Goal: Information Seeking & Learning: Learn about a topic

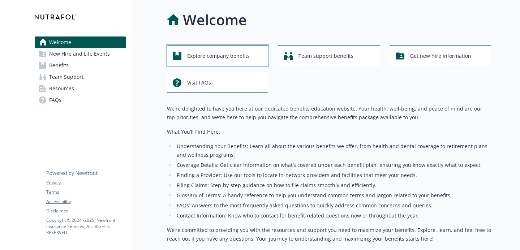
click at [206, 54] on span "Explore company benefits" at bounding box center [218, 56] width 63 height 14
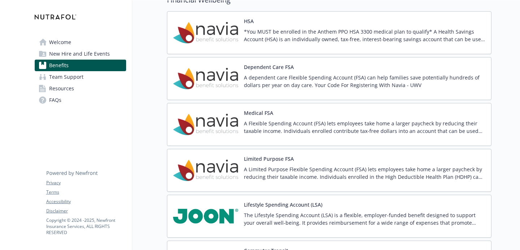
scroll to position [1035, 0]
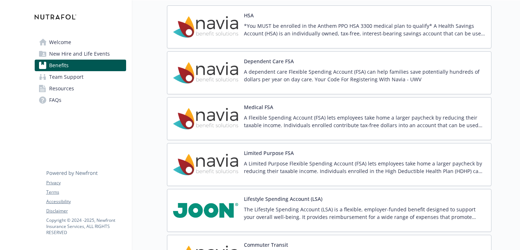
click at [240, 168] on div "Limited Purpose FSA A Limited Purpose Flexible Spending Account (FSA) lets empl…" at bounding box center [329, 164] width 312 height 31
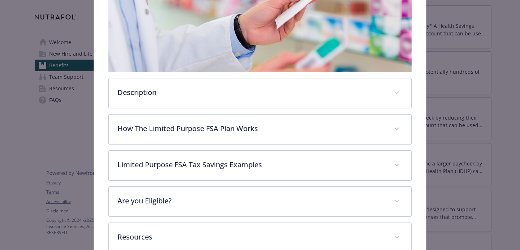
scroll to position [164, 0]
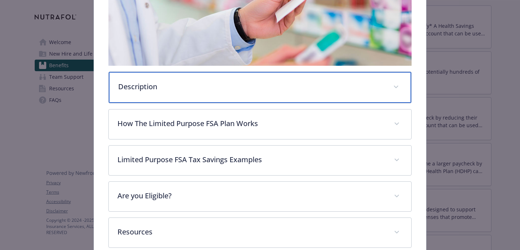
click at [254, 89] on p "Description" at bounding box center [251, 86] width 266 height 11
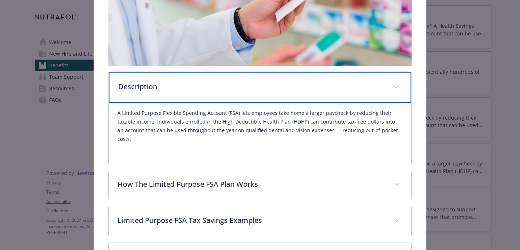
click at [254, 93] on div "Description" at bounding box center [260, 87] width 302 height 31
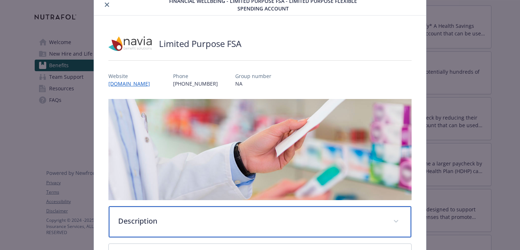
scroll to position [0, 0]
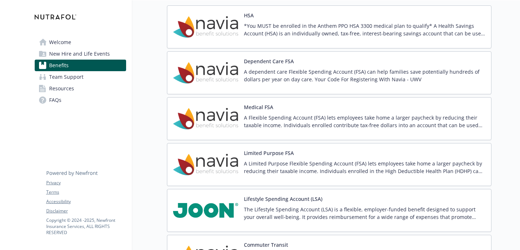
click at [333, 109] on div "Medical FSA A Flexible Spending Account (FSA) lets employees take home a larger…" at bounding box center [364, 118] width 241 height 31
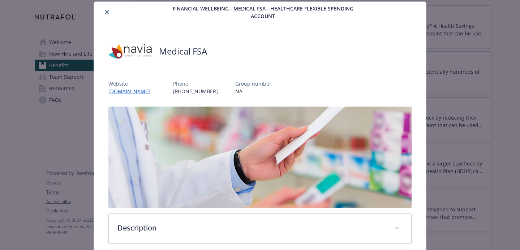
scroll to position [201, 0]
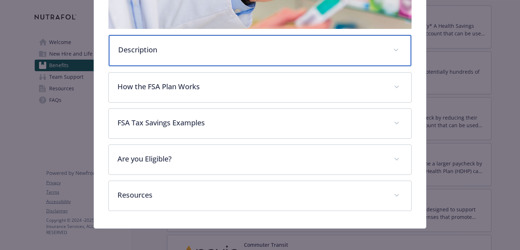
click at [349, 56] on div "Description" at bounding box center [260, 50] width 302 height 31
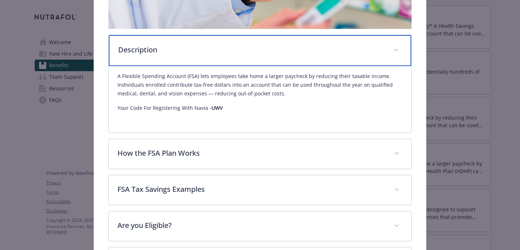
scroll to position [0, 0]
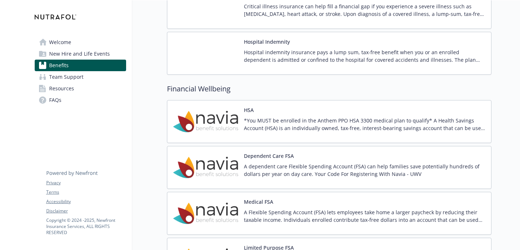
scroll to position [942, 0]
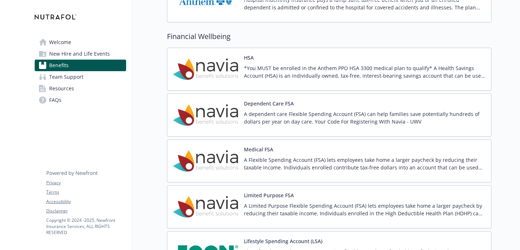
click at [317, 122] on p "A dependent care Flexible Spending Account (FSA) can help families save potenti…" at bounding box center [364, 117] width 241 height 15
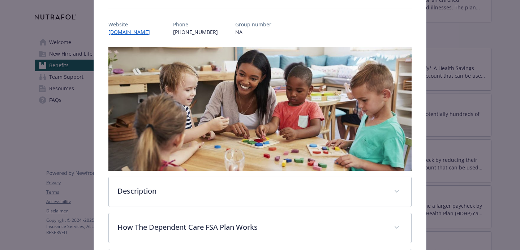
scroll to position [187, 0]
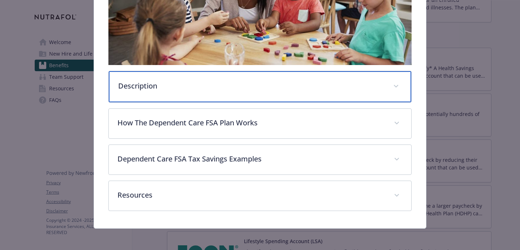
click at [316, 83] on p "Description" at bounding box center [251, 86] width 266 height 11
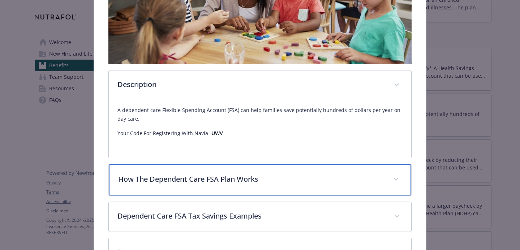
click at [279, 186] on div "How The Dependent Care FSA Plan Works" at bounding box center [260, 179] width 302 height 31
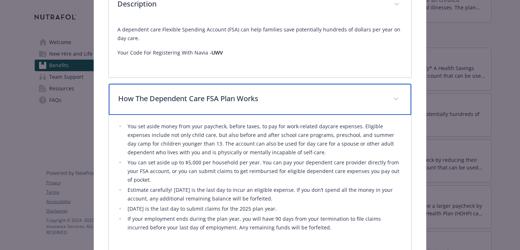
scroll to position [270, 0]
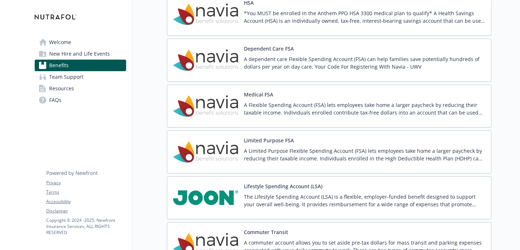
scroll to position [1041, 0]
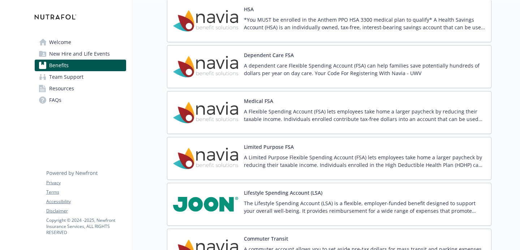
click at [412, 154] on p "A Limited Purpose Flexible Spending Account (FSA) lets employees take home a la…" at bounding box center [364, 161] width 241 height 15
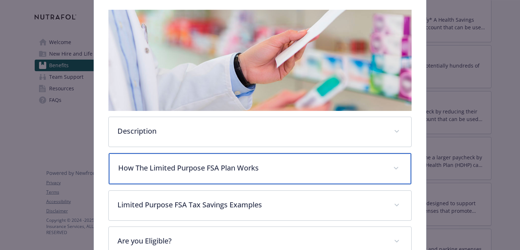
click at [385, 171] on div "How The Limited Purpose FSA Plan Works" at bounding box center [260, 168] width 302 height 31
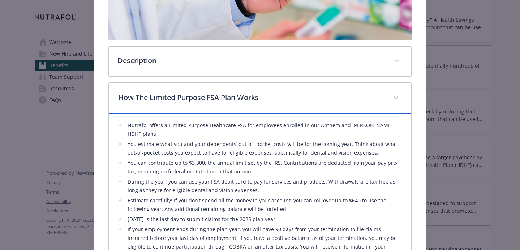
scroll to position [189, 0]
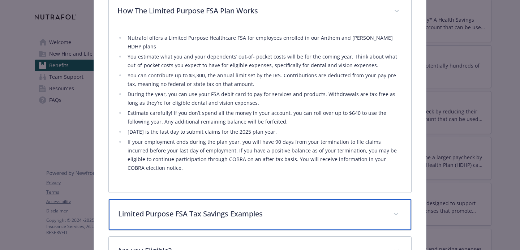
click at [369, 208] on p "Limited Purpose FSA Tax Savings Examples" at bounding box center [251, 213] width 266 height 11
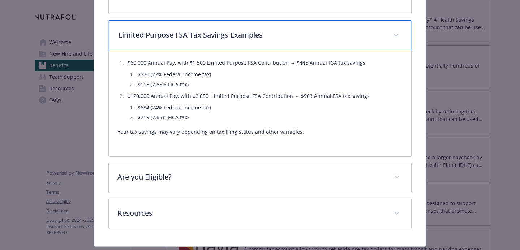
scroll to position [465, 0]
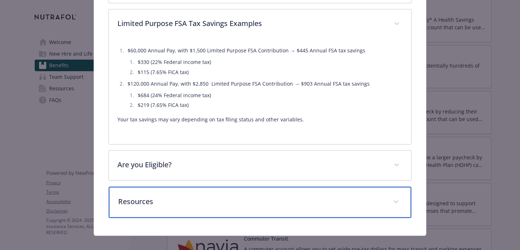
click at [376, 187] on div "Resources" at bounding box center [260, 202] width 302 height 31
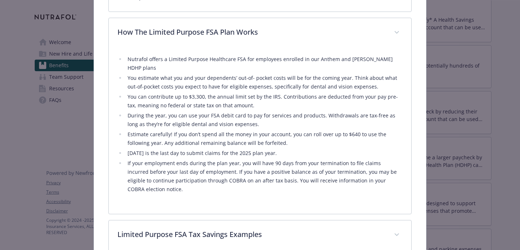
scroll to position [0, 0]
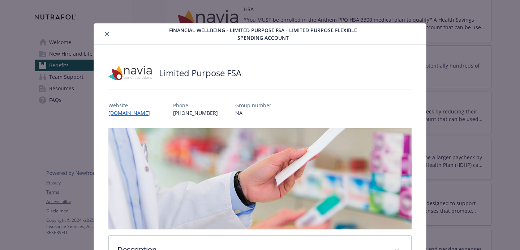
click at [121, 113] on link "[DOMAIN_NAME]" at bounding box center [132, 113] width 49 height 8
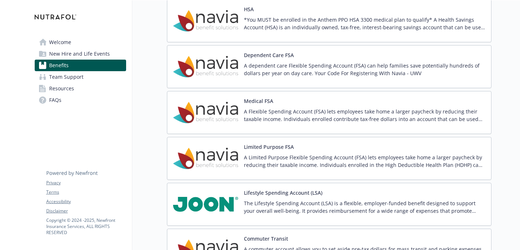
scroll to position [1038, 0]
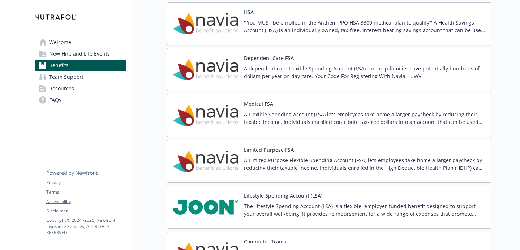
click at [377, 170] on p "A Limited Purpose Flexible Spending Account (FSA) lets employees take home a la…" at bounding box center [364, 163] width 241 height 15
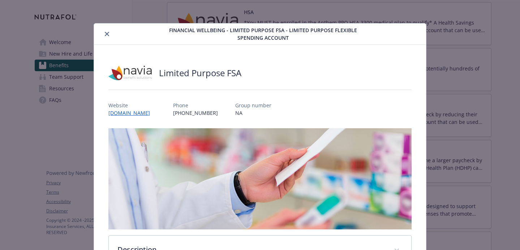
scroll to position [22, 0]
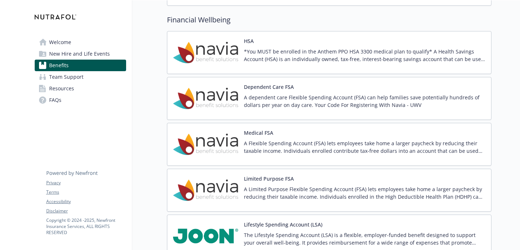
scroll to position [1011, 0]
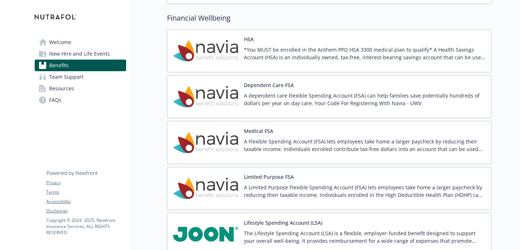
click at [341, 155] on div "A Flexible Spending Account (FSA) lets employees take home a larger paycheck by…" at bounding box center [364, 148] width 241 height 20
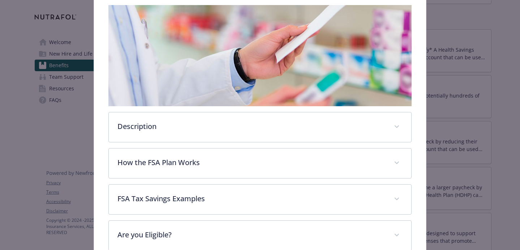
scroll to position [188, 0]
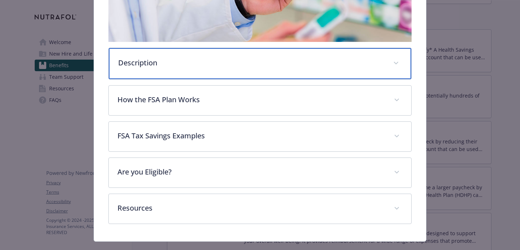
click at [342, 68] on div "Description" at bounding box center [260, 63] width 302 height 31
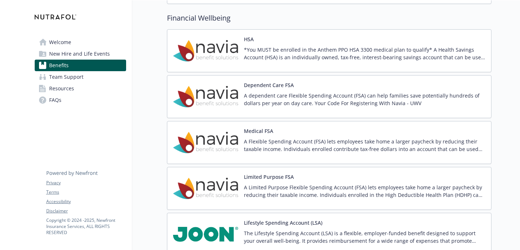
click at [271, 59] on p "*You MUST be enrolled in the Anthem PPO HSA 3300 medical plan to qualify* A Hea…" at bounding box center [364, 53] width 241 height 15
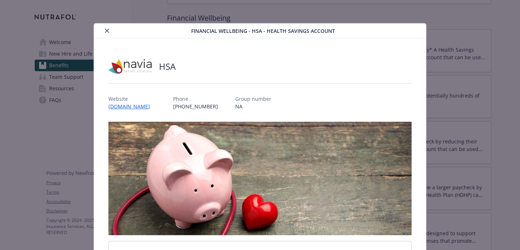
scroll to position [22, 0]
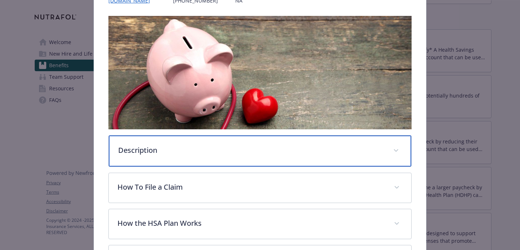
click at [251, 143] on div "Description" at bounding box center [260, 150] width 302 height 31
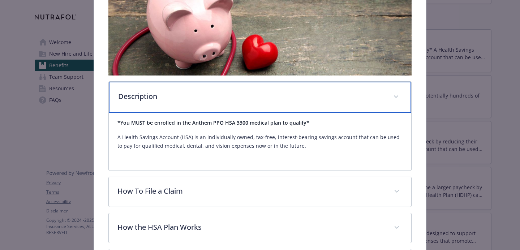
scroll to position [159, 0]
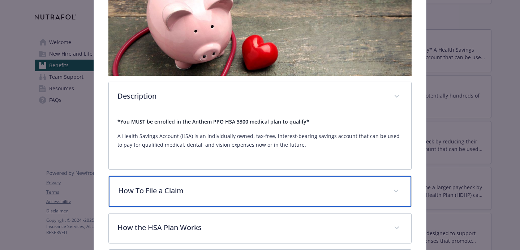
click at [234, 204] on div "How To File a Claim" at bounding box center [260, 191] width 302 height 31
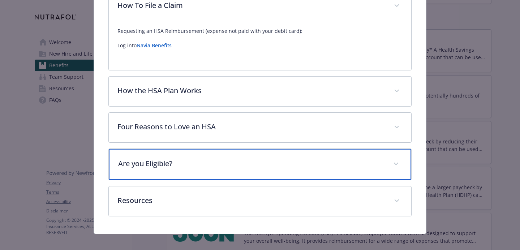
click at [237, 172] on div "Are you Eligible?" at bounding box center [260, 164] width 302 height 31
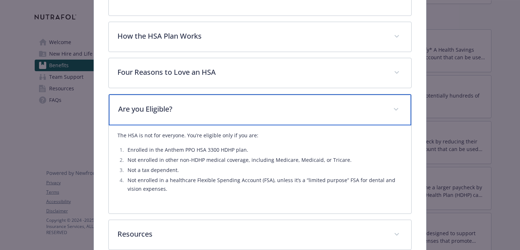
scroll to position [399, 0]
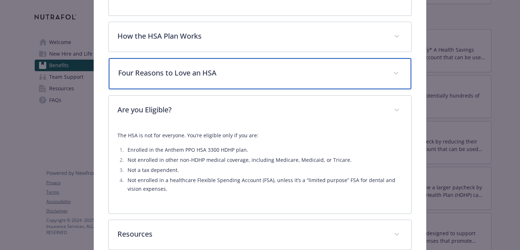
click at [249, 78] on div "Four Reasons to Love an HSA" at bounding box center [260, 73] width 302 height 31
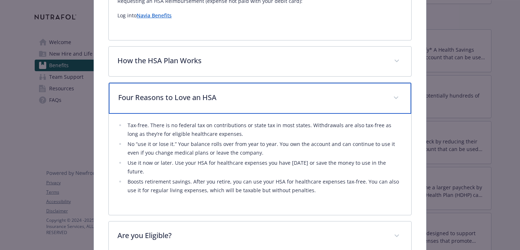
scroll to position [374, 0]
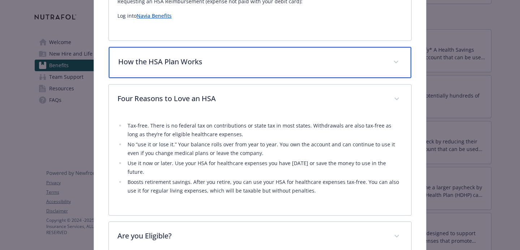
click at [250, 72] on div "How the HSA Plan Works" at bounding box center [260, 62] width 302 height 31
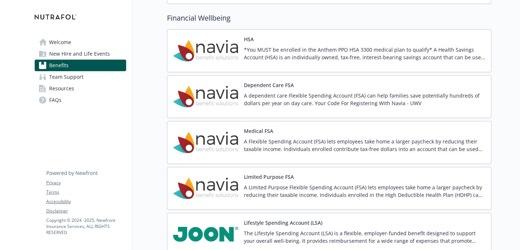
scroll to position [1052, 0]
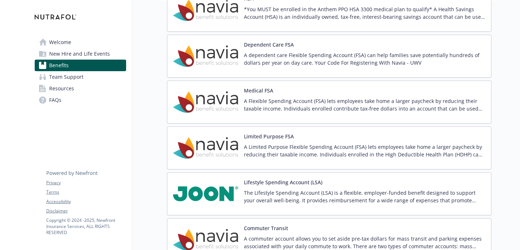
click at [360, 147] on p "A Limited Purpose Flexible Spending Account (FSA) lets employees take home a la…" at bounding box center [364, 150] width 241 height 15
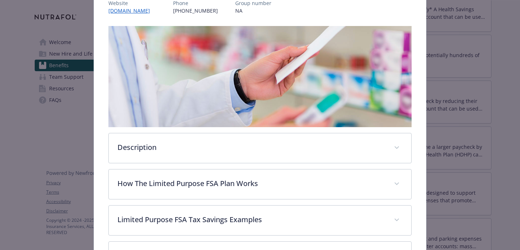
scroll to position [201, 0]
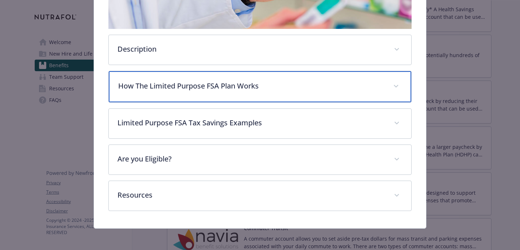
click at [294, 98] on div "How The Limited Purpose FSA Plan Works" at bounding box center [260, 86] width 302 height 31
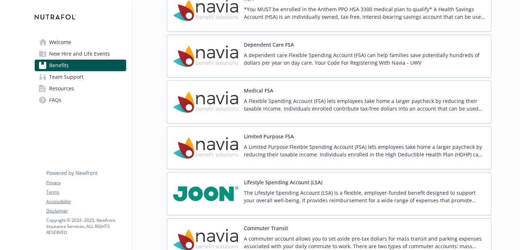
scroll to position [1043, 0]
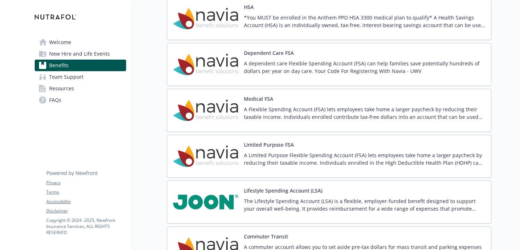
click at [213, 161] on img at bounding box center [205, 156] width 65 height 31
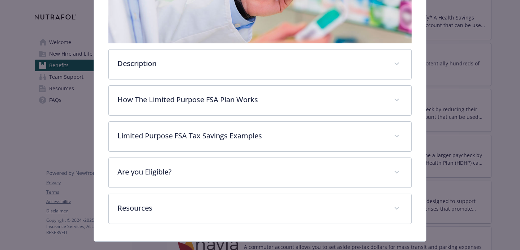
scroll to position [201, 0]
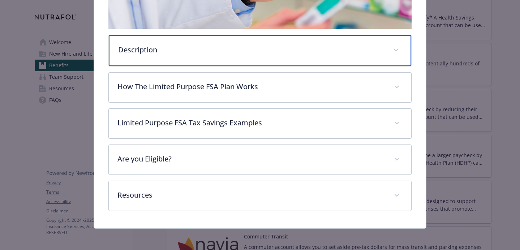
click at [235, 52] on p "Description" at bounding box center [251, 49] width 266 height 11
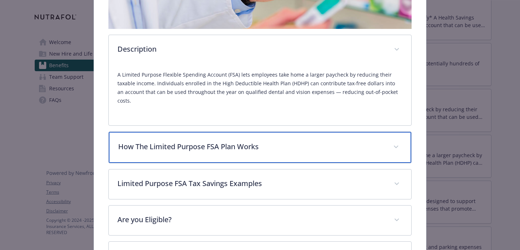
click at [216, 146] on div "How The Limited Purpose FSA Plan Works" at bounding box center [260, 147] width 302 height 31
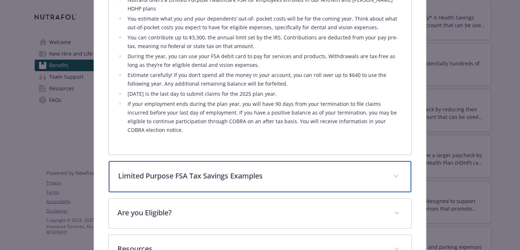
click at [216, 161] on div "Limited Purpose FSA Tax Savings Examples" at bounding box center [260, 176] width 302 height 31
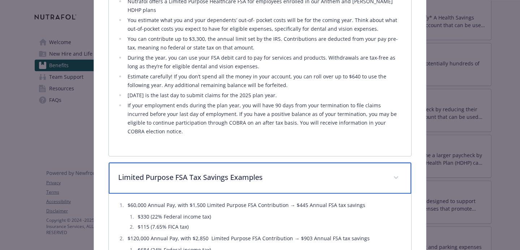
scroll to position [503, 0]
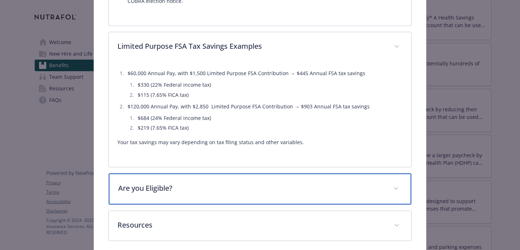
click at [216, 183] on p "Are you Eligible?" at bounding box center [251, 188] width 266 height 11
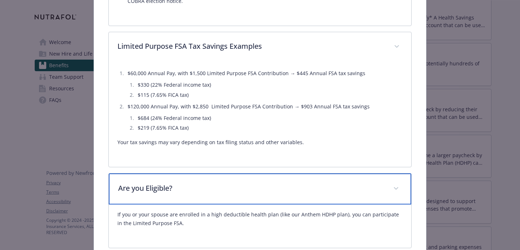
scroll to position [560, 0]
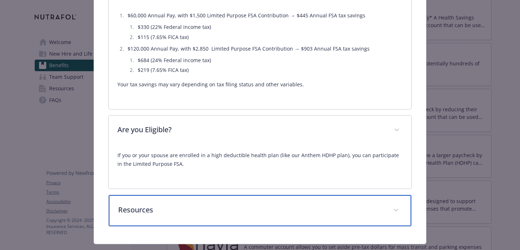
click at [224, 204] on p "Resources" at bounding box center [251, 209] width 266 height 11
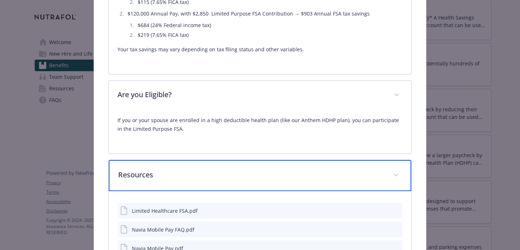
scroll to position [610, 0]
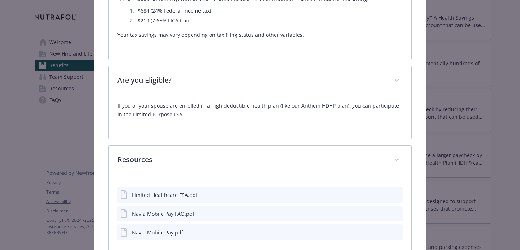
click at [300, 187] on div "Limited Healthcare FSA.pdf" at bounding box center [259, 195] width 285 height 16
click at [161, 190] on div "Limited Healthcare FSA.pdf" at bounding box center [158, 194] width 77 height 9
click at [160, 191] on div "Limited Healthcare FSA.pdf" at bounding box center [165, 195] width 66 height 8
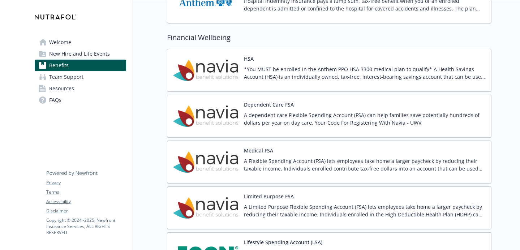
scroll to position [1035, 0]
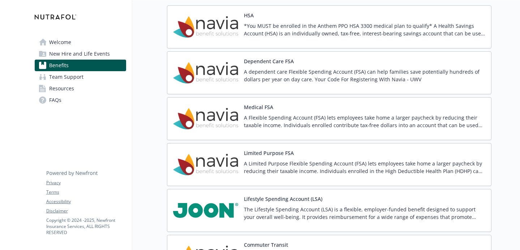
click at [248, 162] on p "A Limited Purpose Flexible Spending Account (FSA) lets employees take home a la…" at bounding box center [364, 167] width 241 height 15
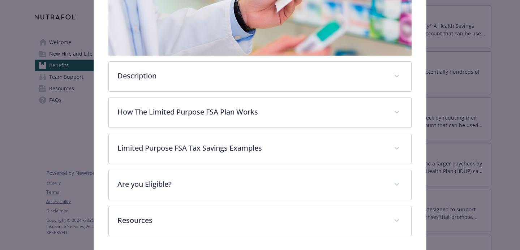
scroll to position [201, 0]
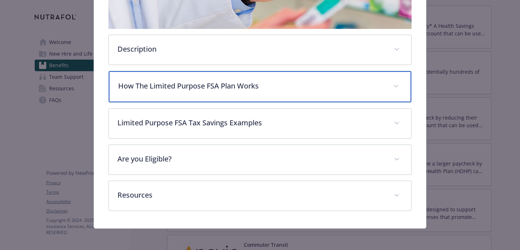
click at [252, 92] on div "How The Limited Purpose FSA Plan Works" at bounding box center [260, 86] width 302 height 31
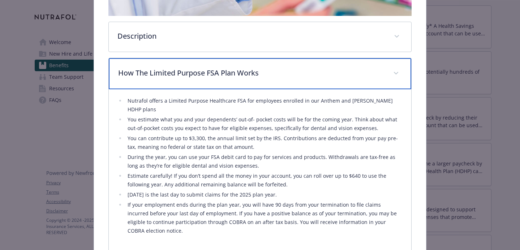
scroll to position [214, 0]
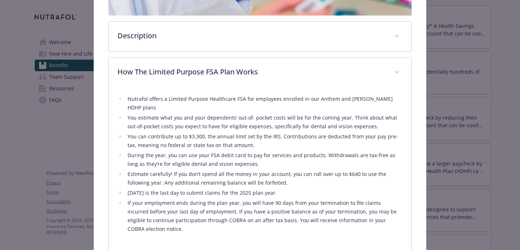
click at [245, 171] on li "Estimate carefully! If you don’t spend all the money in your account, you can r…" at bounding box center [263, 178] width 277 height 17
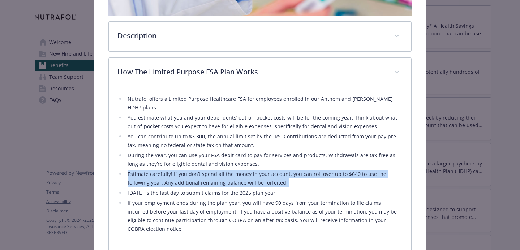
click at [245, 171] on li "Estimate carefully! If you don’t spend all the money in your account, you can r…" at bounding box center [263, 178] width 277 height 17
copy ul "Estimate carefully! If you don’t spend all the money in your account, you can r…"
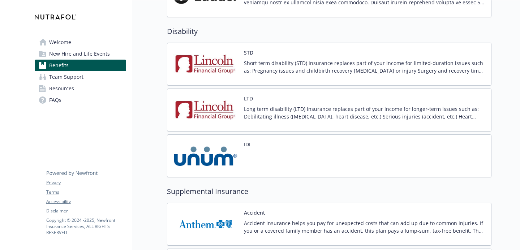
scroll to position [481, 0]
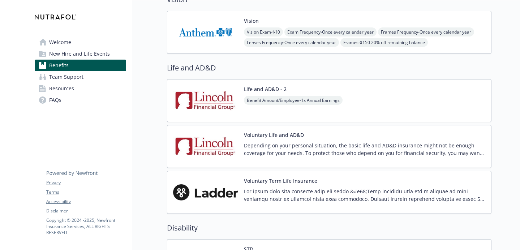
click at [209, 147] on img at bounding box center [205, 146] width 65 height 31
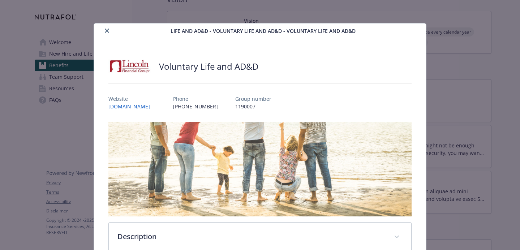
scroll to position [22, 0]
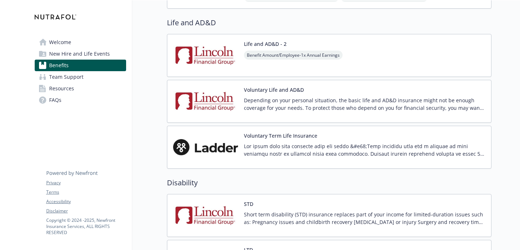
scroll to position [589, 0]
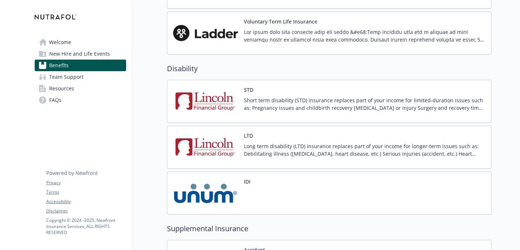
click at [265, 163] on div "LTD Long term disability (LTD) insurance replaces part of your income for longe…" at bounding box center [329, 147] width 324 height 43
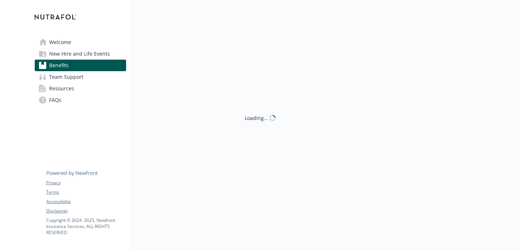
scroll to position [641, 0]
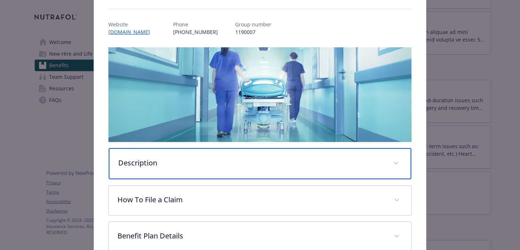
click at [264, 169] on div "Description" at bounding box center [260, 163] width 302 height 31
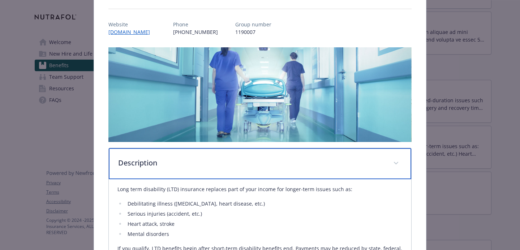
scroll to position [113, 0]
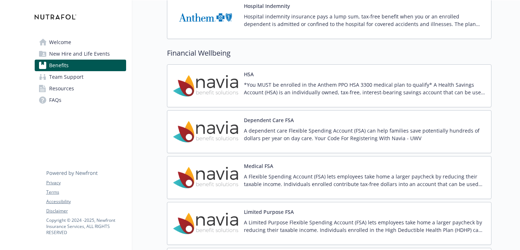
scroll to position [975, 0]
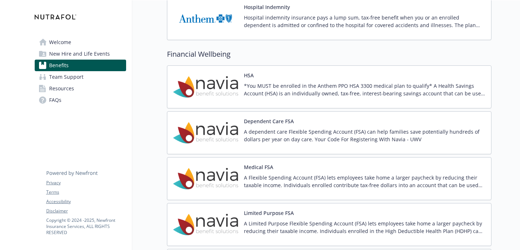
click at [231, 176] on img at bounding box center [205, 178] width 65 height 31
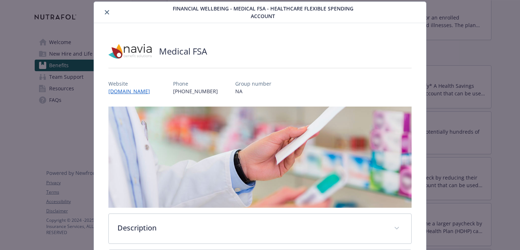
scroll to position [107, 0]
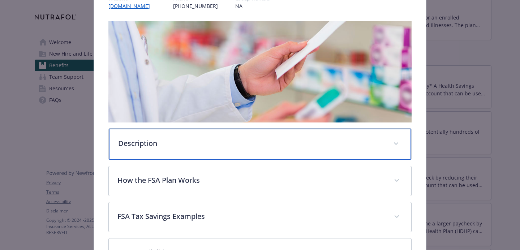
click at [234, 150] on div "Description" at bounding box center [260, 144] width 302 height 31
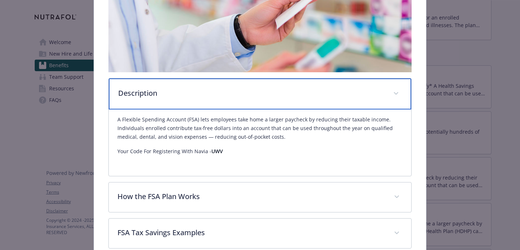
scroll to position [209, 0]
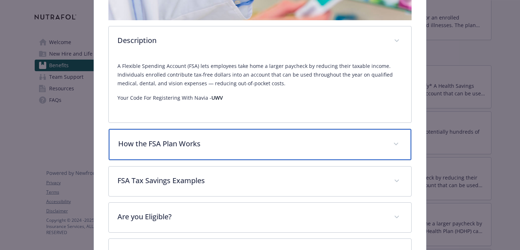
click at [234, 142] on p "How the FSA Plan Works" at bounding box center [251, 143] width 266 height 11
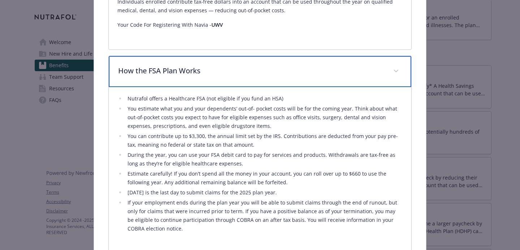
scroll to position [322, 0]
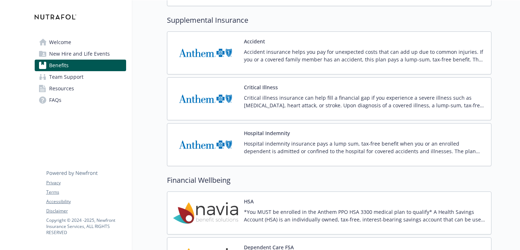
scroll to position [810, 0]
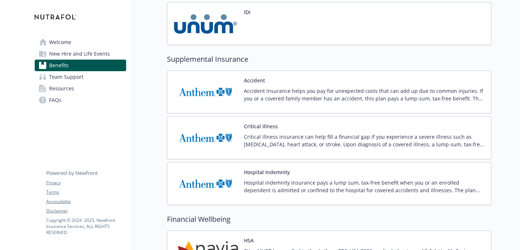
click at [283, 188] on p "Hospital indemnity insurance pays a lump sum, tax-free benefit when you or an e…" at bounding box center [364, 186] width 241 height 15
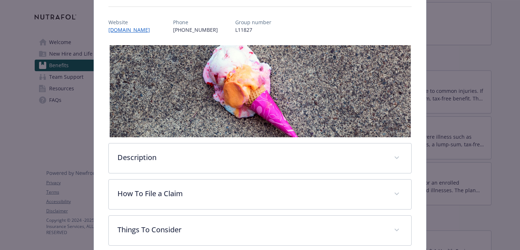
scroll to position [82, 0]
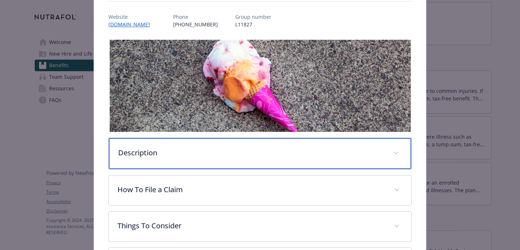
click at [288, 158] on div "Description" at bounding box center [260, 153] width 302 height 31
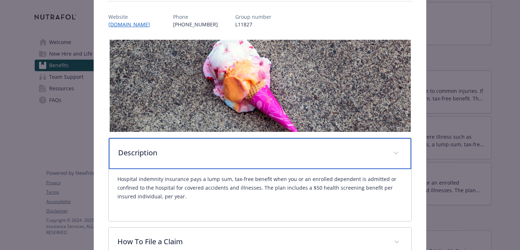
click at [288, 158] on div "Description" at bounding box center [260, 153] width 302 height 31
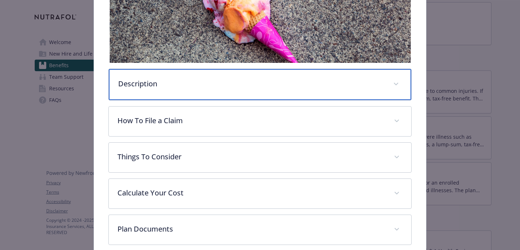
scroll to position [153, 0]
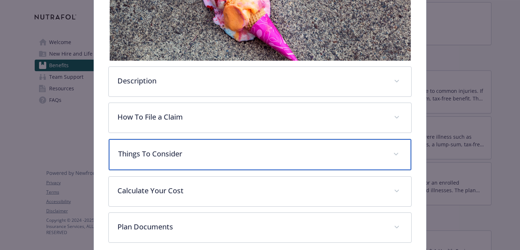
click at [288, 158] on p "Things To Consider" at bounding box center [251, 153] width 266 height 11
